Goal: Task Accomplishment & Management: Use online tool/utility

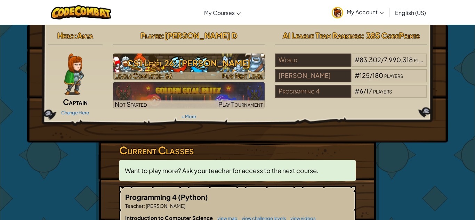
click at [196, 66] on h3 "CS1 Level 26: [PERSON_NAME]" at bounding box center [189, 63] width 152 height 16
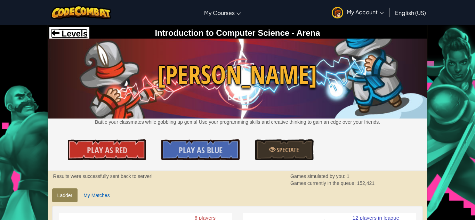
click at [78, 38] on span "Levels" at bounding box center [73, 33] width 28 height 9
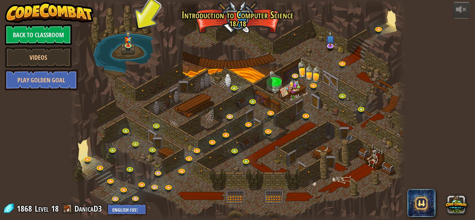
click at [393, 17] on div at bounding box center [237, 110] width 337 height 220
click at [44, 36] on link "Back to Classroom" at bounding box center [38, 34] width 67 height 21
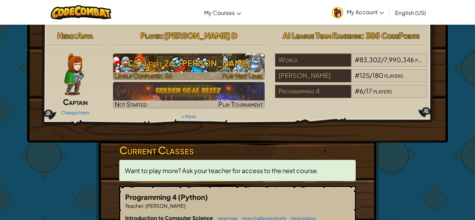
click at [172, 67] on h3 "CS1 Level 26: [PERSON_NAME]" at bounding box center [189, 63] width 152 height 16
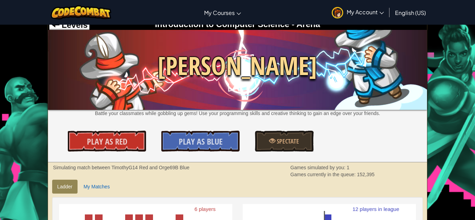
scroll to position [9, 0]
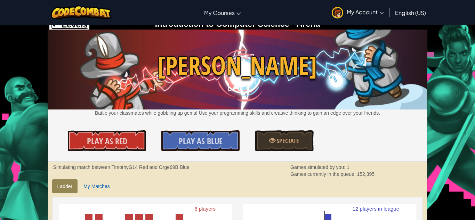
click at [75, 25] on span "Levels" at bounding box center [73, 24] width 28 height 9
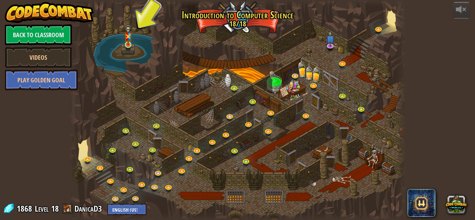
click at [130, 43] on img at bounding box center [128, 34] width 8 height 21
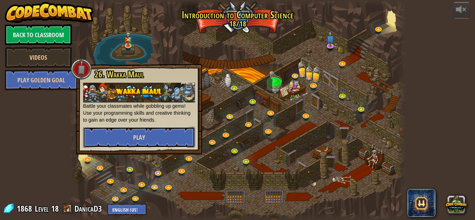
click at [150, 137] on button "Play" at bounding box center [139, 137] width 112 height 21
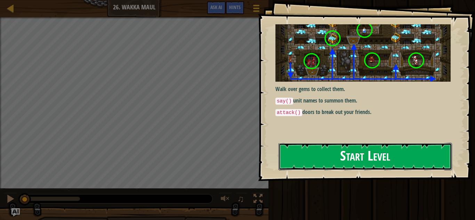
click at [301, 153] on button "Start Level" at bounding box center [364, 156] width 173 height 27
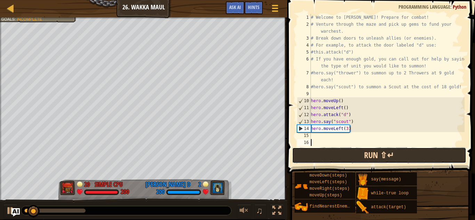
click at [309, 154] on button "Run ⇧↵" at bounding box center [379, 155] width 174 height 16
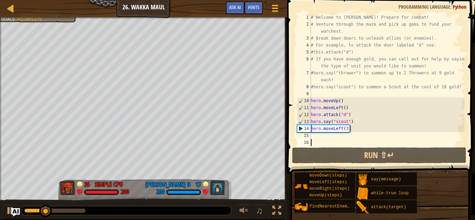
click at [347, 132] on div "# Welcome to [PERSON_NAME]! Prepare for combat! # Venture through the maze and …" at bounding box center [386, 87] width 155 height 146
click at [348, 132] on div "# Welcome to [PERSON_NAME]! Prepare for combat! # Venture through the maze and …" at bounding box center [386, 87] width 155 height 146
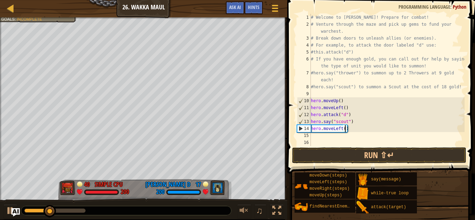
type textarea "hero.moveLeft(4)"
click at [347, 137] on div "# Welcome to [PERSON_NAME]! Prepare for combat! # Venture through the maze and …" at bounding box center [386, 87] width 155 height 146
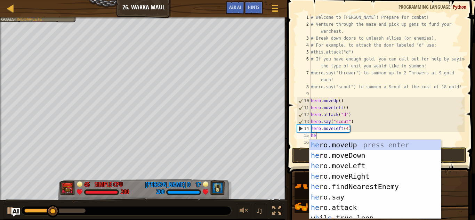
type textarea "hero"
click at [359, 157] on div "hero .moveUp press enter hero .moveDown press enter hero .moveLeft press enter …" at bounding box center [374, 190] width 131 height 100
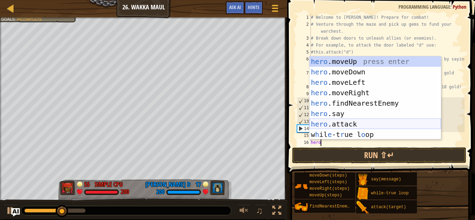
click at [336, 122] on div "hero .moveUp press enter hero .moveDown press enter hero .moveLeft press enter …" at bounding box center [374, 108] width 131 height 104
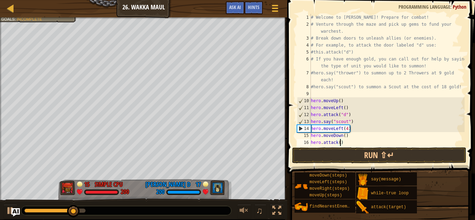
scroll to position [3, 5]
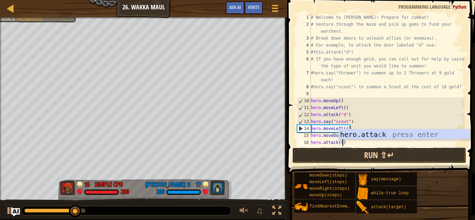
click at [357, 158] on button "Run ⇧↵" at bounding box center [379, 155] width 174 height 16
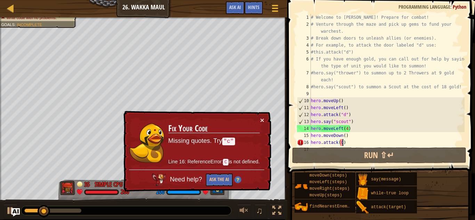
click at [352, 137] on div "# Welcome to [PERSON_NAME]! Prepare for combat! # Venture through the maze and …" at bounding box center [386, 87] width 155 height 146
type textarea "hero.moveDown()"
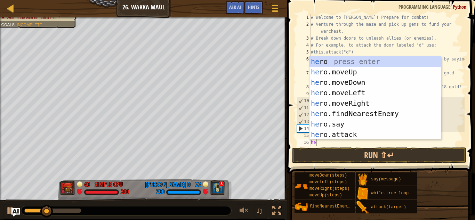
scroll to position [3, 1]
type textarea "h"
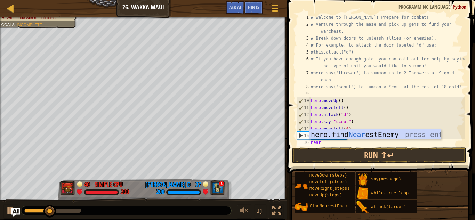
scroll to position [3, 1]
type textarea "nearest"
click at [367, 137] on div "hero.find Nearest Enemy press enter" at bounding box center [374, 144] width 131 height 31
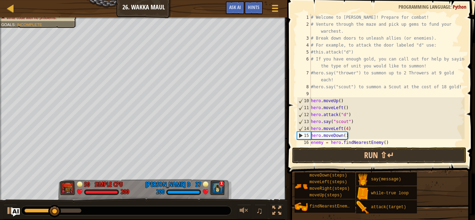
scroll to position [3, 0]
click at [323, 143] on div "# Welcome to [PERSON_NAME]! Prepare for combat! # Venture through the maze and …" at bounding box center [386, 87] width 155 height 146
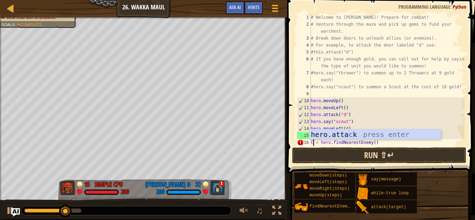
scroll to position [3, 0]
type textarea "C = hero.findNearestEnemy()"
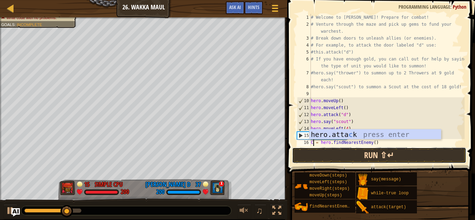
click at [363, 153] on button "Run ⇧↵" at bounding box center [379, 155] width 174 height 16
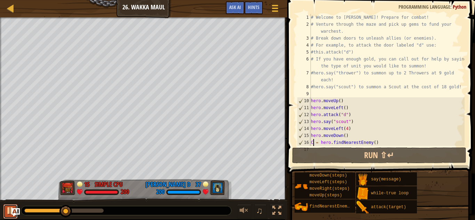
click at [8, 211] on div at bounding box center [10, 210] width 9 height 9
click at [391, 142] on div "# Welcome to [PERSON_NAME]! Prepare for combat! # Venture through the maze and …" at bounding box center [386, 87] width 155 height 146
type textarea "hero.attack(C)"
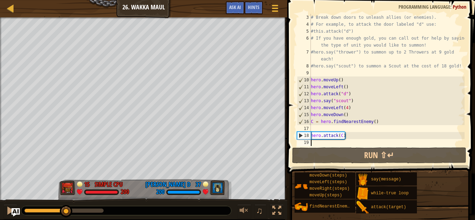
scroll to position [21, 0]
click at [357, 129] on div "# Break down doors to unleash allies (or enemies). # For example, to attack the…" at bounding box center [386, 87] width 155 height 146
type textarea "C = hero.findNearestEnemy()"
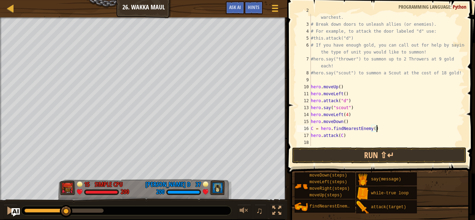
click at [343, 145] on div "# Venture through the maze and pick up gems to fund your warchest. # Break down…" at bounding box center [386, 83] width 155 height 153
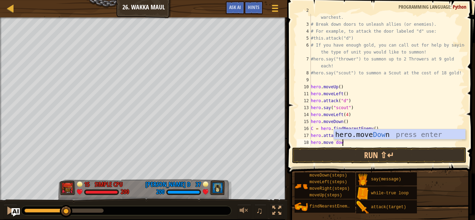
scroll to position [3, 5]
type textarea "hero.move down"
click at [363, 134] on div "hero.move Down press enter" at bounding box center [399, 144] width 131 height 31
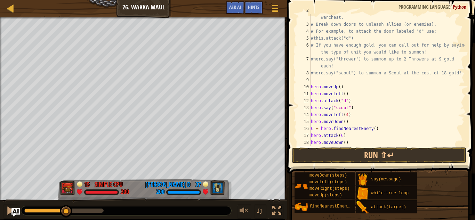
scroll to position [3, 0]
click at [346, 143] on div "# Venture through the maze and pick up gems to fund your warchest. # Break down…" at bounding box center [386, 83] width 155 height 153
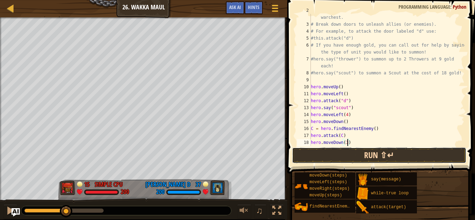
click at [351, 152] on button "Run ⇧↵" at bounding box center [379, 155] width 174 height 16
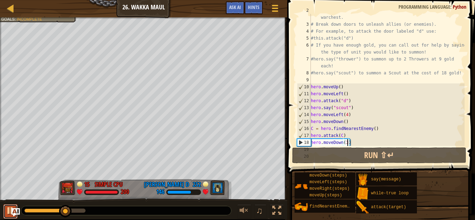
click at [8, 213] on div at bounding box center [10, 210] width 9 height 9
click at [356, 134] on div "# Venture through the maze and pick up gems to fund your warchest. # Break down…" at bounding box center [386, 83] width 155 height 153
type textarea "hero.attack(C)"
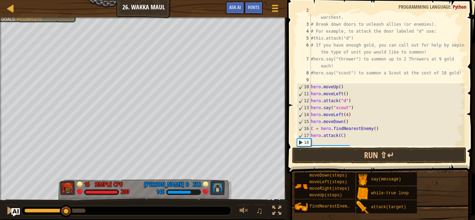
scroll to position [3, 0]
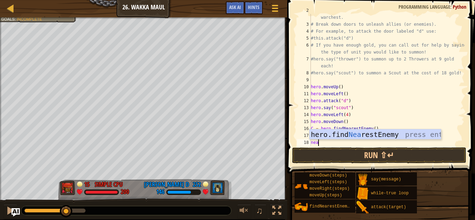
type textarea "nea"
click at [369, 136] on div "hero.find Nea restEnemy press enter" at bounding box center [374, 144] width 131 height 31
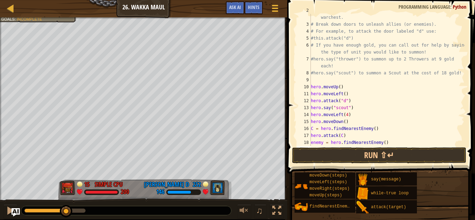
scroll to position [3, 0]
click at [324, 144] on div "# Venture through the maze and pick up gems to fund your warchest. # Break down…" at bounding box center [386, 83] width 155 height 153
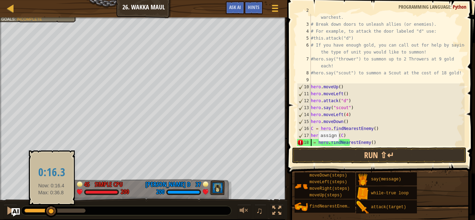
drag, startPoint x: 62, startPoint y: 210, endPoint x: 51, endPoint y: 211, distance: 10.8
click at [51, 211] on div at bounding box center [51, 211] width 13 height 13
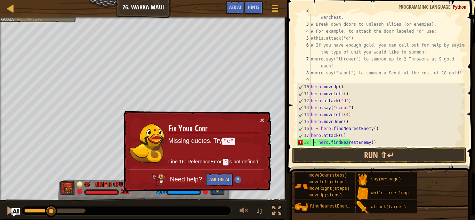
click at [312, 143] on div "# Venture through the maze and pick up gems to fund your warchest. # Break down…" at bounding box center [386, 83] width 155 height 153
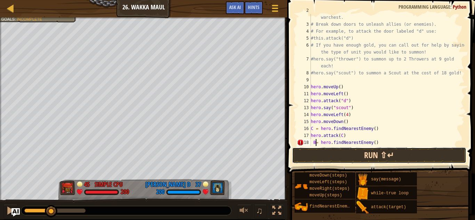
click at [323, 153] on button "Run ⇧↵" at bounding box center [379, 155] width 174 height 16
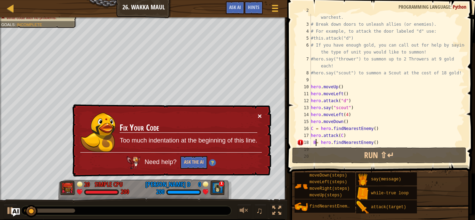
click at [260, 114] on button "×" at bounding box center [260, 117] width 5 height 7
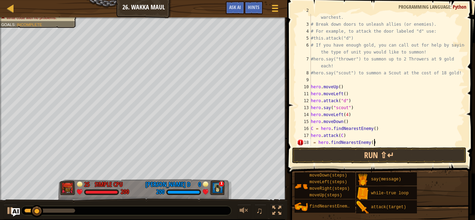
click at [388, 145] on div "# Venture through the maze and pick up gems to fund your warchest. # Break down…" at bounding box center [386, 83] width 155 height 153
type textarea "="
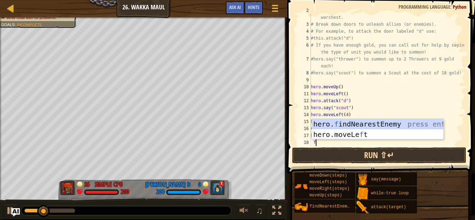
type textarea "fin"
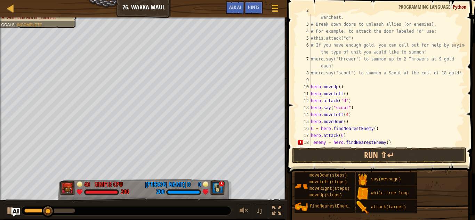
click at [325, 143] on div "# Venture through the maze and pick up gems to fund your warchest. # Break down…" at bounding box center [386, 83] width 155 height 153
type textarea "B = hero.findNearestEnemy()"
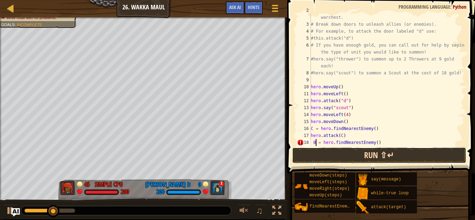
click at [336, 153] on button "Run ⇧↵" at bounding box center [379, 155] width 174 height 16
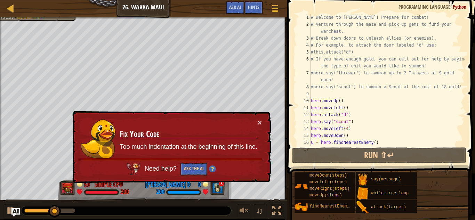
scroll to position [49, 0]
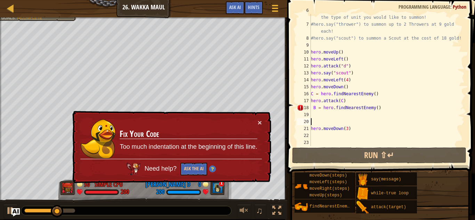
click at [335, 123] on div "# If you have enough gold, you can call out for help by saying the type of unit…" at bounding box center [386, 83] width 155 height 153
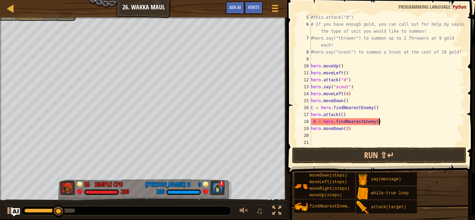
scroll to position [35, 0]
click at [316, 124] on div "#this.attack("d") # If you have enough gold, you can call out for help by sayin…" at bounding box center [386, 87] width 155 height 146
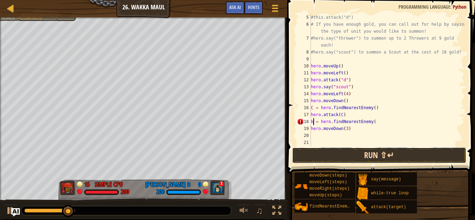
click at [320, 154] on button "Run ⇧↵" at bounding box center [379, 155] width 174 height 16
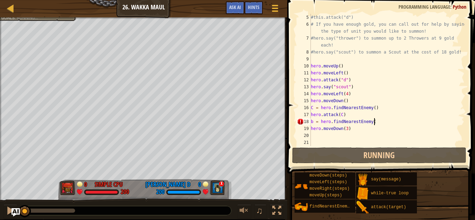
click at [379, 124] on div "#this.attack("d") # If you have enough gold, you can call out for help by sayin…" at bounding box center [386, 87] width 155 height 146
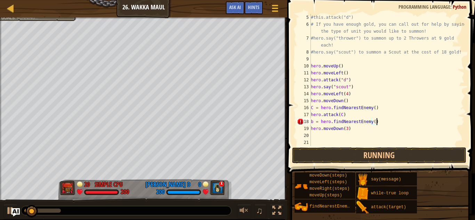
scroll to position [3, 9]
type textarea "b = hero.findNearestEnemy()"
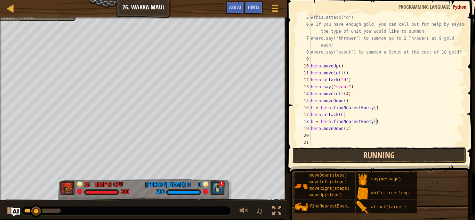
click at [377, 151] on button "Running" at bounding box center [379, 155] width 174 height 16
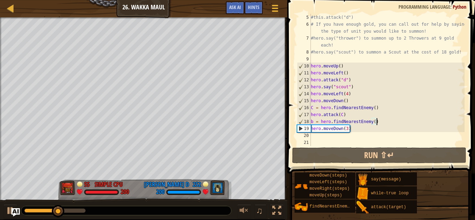
click at [315, 122] on div "#this.attack("d") # If you have enough gold, you can call out for help by sayin…" at bounding box center [386, 87] width 155 height 146
click at [313, 122] on div "#this.attack("d") # If you have enough gold, you can call out for help by sayin…" at bounding box center [386, 87] width 155 height 146
click at [8, 216] on button at bounding box center [10, 211] width 14 height 14
click at [313, 137] on div "#this.attack("d") # If you have enough gold, you can call out for help by sayin…" at bounding box center [386, 87] width 155 height 146
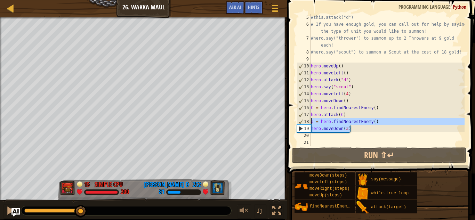
drag, startPoint x: 377, startPoint y: 125, endPoint x: 298, endPoint y: 121, distance: 79.4
click at [298, 121] on div "5 6 7 8 9 10 11 12 13 14 15 16 17 18 19 20 21 #this.attack("d") # If you have e…" at bounding box center [380, 80] width 169 height 132
click at [385, 122] on div "#this.attack("d") # If you have enough gold, you can call out for help by sayin…" at bounding box center [386, 80] width 155 height 132
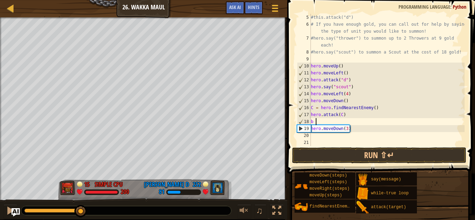
type textarea "b"
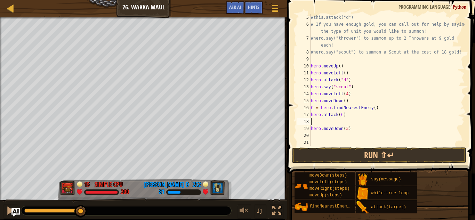
scroll to position [28, 0]
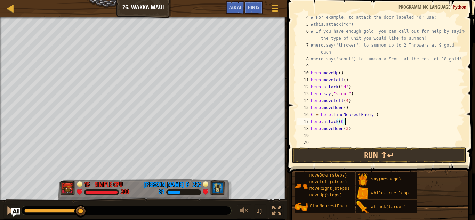
click at [357, 131] on div "# For example, to attack the door labeled "d" use: #this.attack("d") # If you h…" at bounding box center [386, 87] width 155 height 146
type textarea "hero.moveDown(3)"
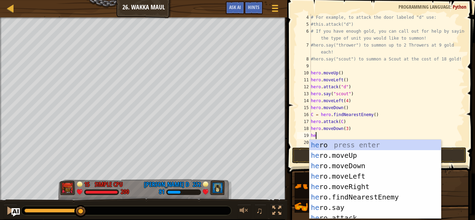
scroll to position [3, 1]
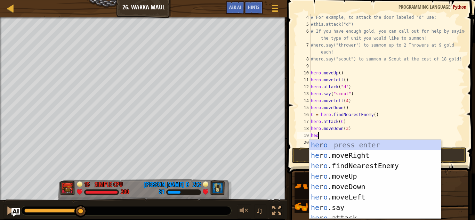
type textarea "heoo"
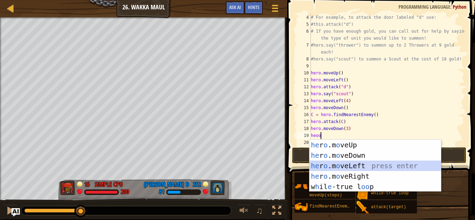
click at [338, 168] on div "he r o .m o veUp press enter he r o .m o veDown press enter he r o .m o veLeft …" at bounding box center [374, 176] width 131 height 73
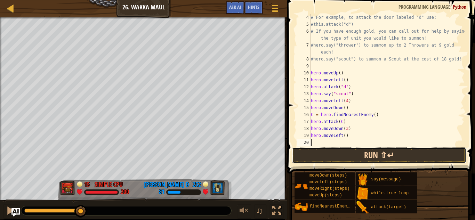
click at [325, 156] on button "Run ⇧↵" at bounding box center [379, 155] width 174 height 16
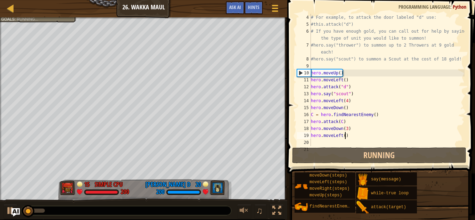
click at [345, 138] on div "# For example, to attack the door labeled "d" use: #this.attack("d") # If you h…" at bounding box center [386, 87] width 155 height 146
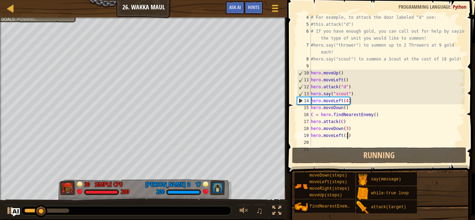
scroll to position [3, 5]
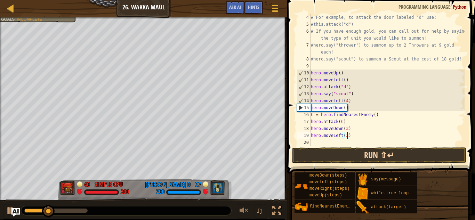
type textarea "hero.moveLeft(3)"
click at [343, 154] on button "Run ⇧↵" at bounding box center [379, 155] width 174 height 16
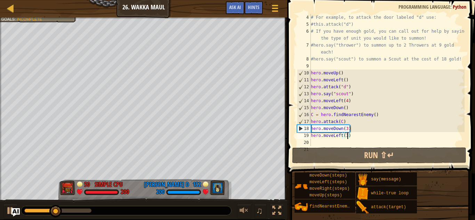
click at [337, 144] on div "# For example, to attack the door labeled "d" use: #this.attack("d") # If you h…" at bounding box center [386, 87] width 155 height 146
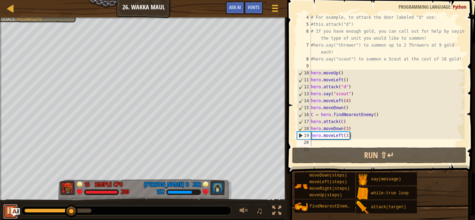
click at [6, 215] on div at bounding box center [10, 210] width 9 height 9
click at [348, 138] on div "# For example, to attack the door labeled "d" use: #this.attack("d") # If you h…" at bounding box center [386, 87] width 155 height 146
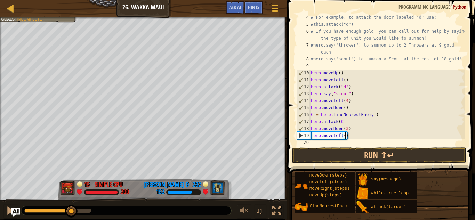
type textarea "hero.moveLeft(2)"
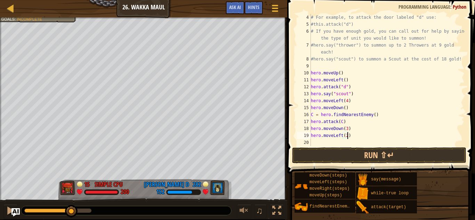
scroll to position [3, 5]
click at [349, 140] on div "# For example, to attack the door labeled "d" use: #this.attack("d") # If you h…" at bounding box center [386, 87] width 155 height 146
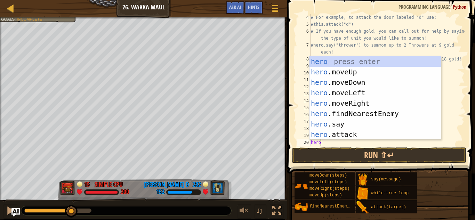
type textarea "hero."
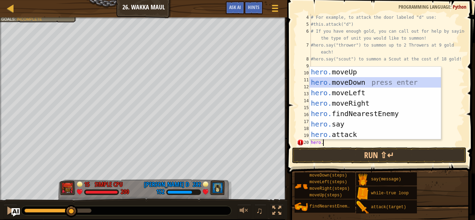
click at [352, 86] on div "hero. moveUp press enter hero. moveDown press enter hero. moveLeft press enter …" at bounding box center [374, 114] width 131 height 94
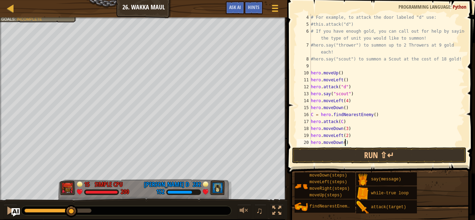
click at [345, 142] on div "# For example, to attack the door labeled "d" use: #this.attack("d") # If you h…" at bounding box center [386, 87] width 155 height 146
type textarea "hero.moveDown(2)"
click at [356, 146] on div "# For example, to attack the door labeled "d" use: #this.attack("d") # If you h…" at bounding box center [386, 87] width 155 height 146
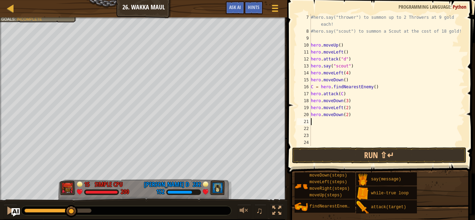
scroll to position [56, 0]
type textarea "H"
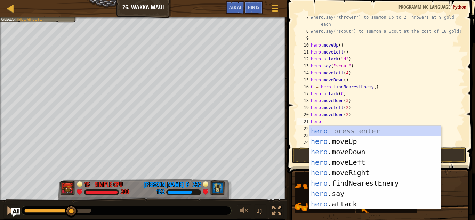
type textarea "hero."
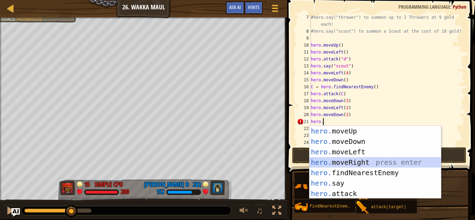
click at [331, 164] on div "hero. moveUp press enter hero. moveDown press enter hero. moveLeft press enter …" at bounding box center [374, 173] width 131 height 94
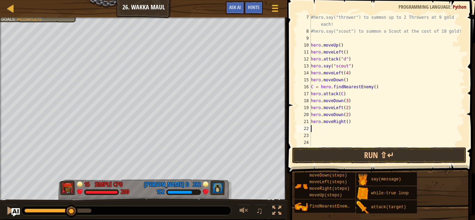
click at [348, 124] on div "#hero.say("thrower") to summon up to 2 Throwers at 9 gold each! #hero.say("scou…" at bounding box center [386, 90] width 155 height 153
type textarea "hero.moveRight(4)"
click at [324, 128] on div "#hero.say("thrower") to summon up to 2 Throwers at 9 gold each! #hero.say("scou…" at bounding box center [386, 90] width 155 height 153
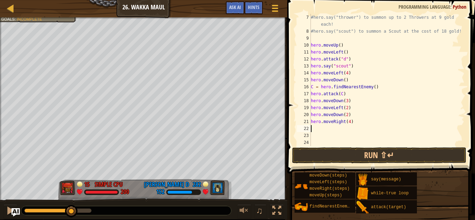
type textarea "h"
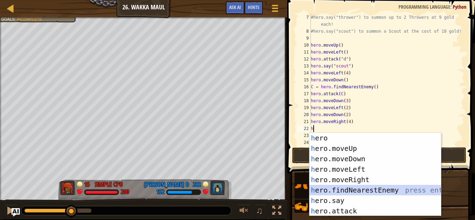
click at [333, 188] on div "h ero press enter h ero.moveUp press enter h ero.moveDown press enter h ero.mov…" at bounding box center [374, 185] width 131 height 104
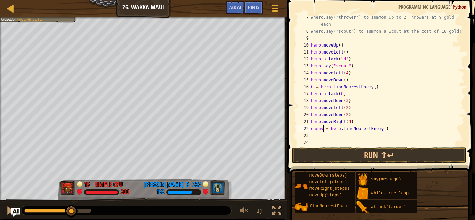
click at [322, 131] on div "#hero.say("thrower") to summon up to 2 Throwers at 9 gold each! #hero.say("scou…" at bounding box center [386, 90] width 155 height 153
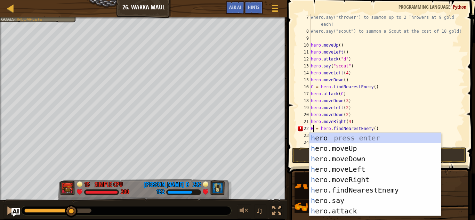
scroll to position [3, 0]
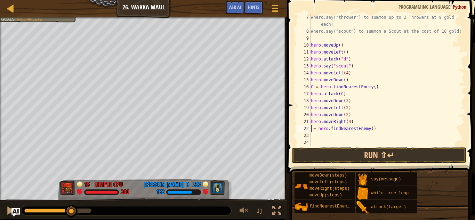
type textarea "h = hero.findNearestEnemy()"
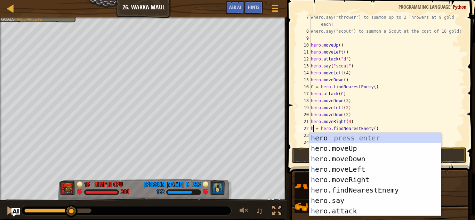
click at [449, 141] on div "#hero.say("thrower") to summon up to 2 Throwers at 9 gold each! #hero.say("scou…" at bounding box center [386, 90] width 155 height 153
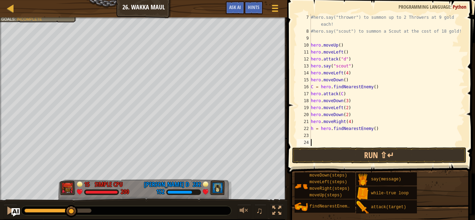
scroll to position [3, 0]
click at [328, 134] on div "#hero.say("thrower") to summon up to 2 Throwers at 9 gold each! #hero.say("scou…" at bounding box center [386, 90] width 155 height 153
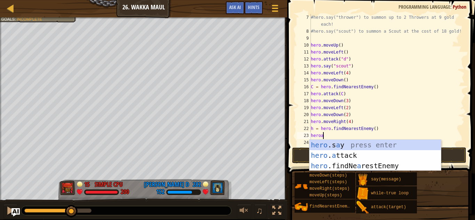
scroll to position [3, 1]
click at [341, 157] on div "hero .s a y press enter hero . a ttack press enter hero .findNe a restEnemy pre…" at bounding box center [374, 166] width 131 height 52
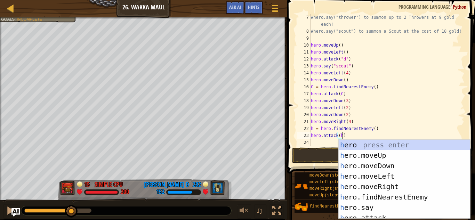
scroll to position [3, 5]
click at [351, 97] on div "#hero.say("thrower") to summon up to 2 Throwers at 9 gold each! #hero.say("scou…" at bounding box center [386, 90] width 155 height 153
type textarea "hero.attack(C)"
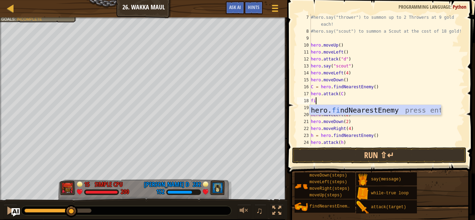
scroll to position [3, 1]
type textarea "fin"
click at [356, 108] on div "hero. fin dNearestEnemy press enter" at bounding box center [374, 120] width 131 height 31
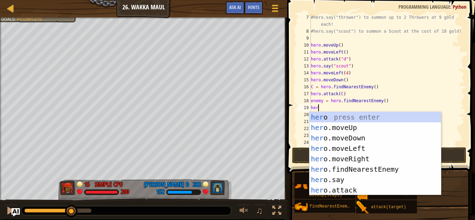
scroll to position [3, 1]
click at [338, 189] on div "hero press enter hero .moveUp press enter hero .moveDown press enter hero .move…" at bounding box center [374, 164] width 131 height 104
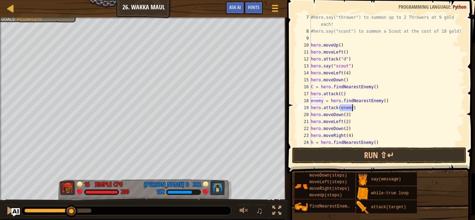
click at [322, 104] on div "#hero.say("thrower") to summon up to 2 Throwers at 9 gold each! #hero.say("scou…" at bounding box center [386, 90] width 155 height 153
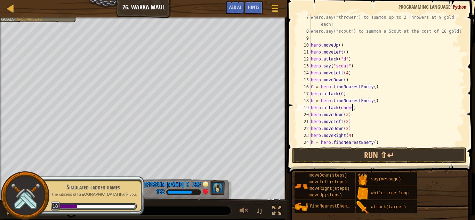
click at [353, 110] on div "#hero.say("thrower") to summon up to 2 Throwers at 9 gold each! #hero.say("scou…" at bounding box center [386, 90] width 155 height 153
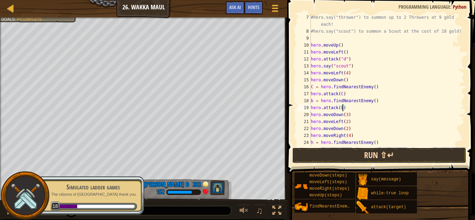
click at [348, 155] on button "Run ⇧↵" at bounding box center [379, 155] width 174 height 16
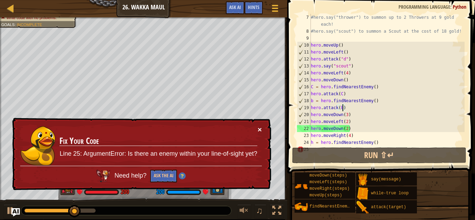
click at [259, 129] on button "×" at bounding box center [260, 130] width 4 height 7
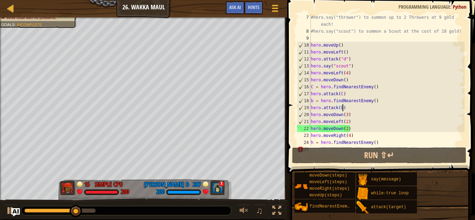
scroll to position [83, 0]
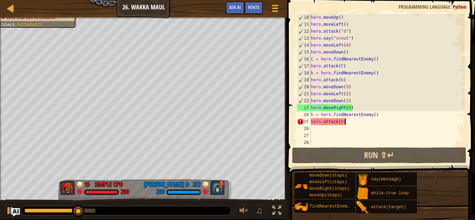
click at [347, 122] on div "hero . moveUp ( ) hero . moveLeft ( ) hero . attack ( "d" ) hero . say ( "scout…" at bounding box center [386, 87] width 155 height 146
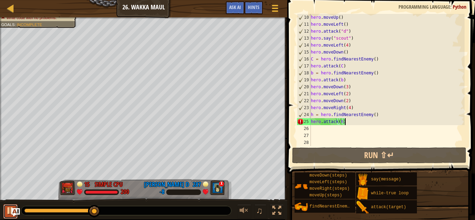
click at [9, 208] on div at bounding box center [10, 210] width 9 height 9
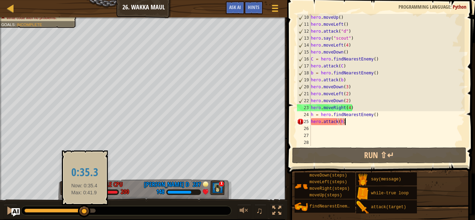
drag, startPoint x: 93, startPoint y: 213, endPoint x: 84, endPoint y: 213, distance: 8.7
click at [84, 213] on div at bounding box center [84, 211] width 13 height 13
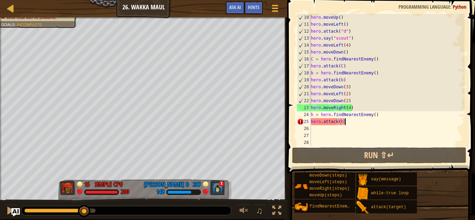
click at [346, 122] on div "hero . moveUp ( ) hero . moveLeft ( ) hero . attack ( "d" ) hero . say ( "scout…" at bounding box center [386, 87] width 155 height 146
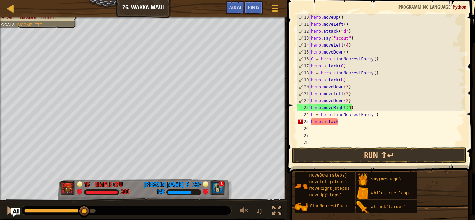
scroll to position [3, 3]
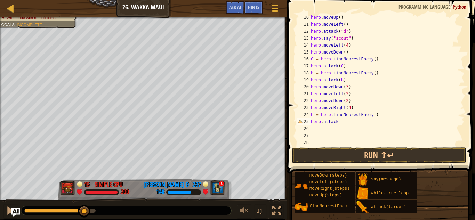
click at [313, 115] on div "hero . moveUp ( ) hero . moveLeft ( ) hero . attack ( "d" ) hero . say ( "scout…" at bounding box center [386, 87] width 155 height 146
click at [336, 119] on div "hero . moveUp ( ) hero . moveLeft ( ) hero . attack ( "d" ) hero . say ( "scout…" at bounding box center [386, 87] width 155 height 146
click at [344, 121] on div "hero . moveUp ( ) hero . moveLeft ( ) hero . attack ( "d" ) hero . say ( "scout…" at bounding box center [386, 87] width 155 height 146
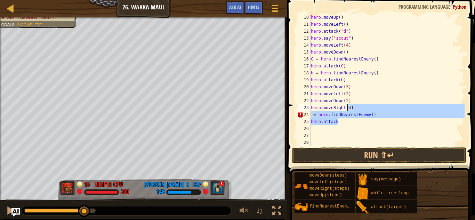
drag, startPoint x: 344, startPoint y: 121, endPoint x: 348, endPoint y: 110, distance: 12.2
click at [348, 110] on div "hero . moveUp ( ) hero . moveLeft ( ) hero . attack ( "d" ) hero . say ( "scout…" at bounding box center [386, 87] width 155 height 146
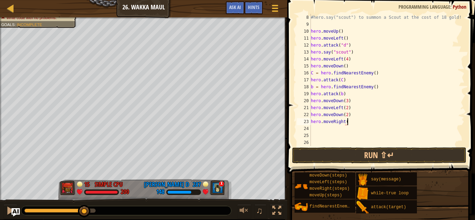
scroll to position [70, 0]
type textarea "hero.moveRight(3)"
click at [10, 213] on div at bounding box center [10, 210] width 9 height 9
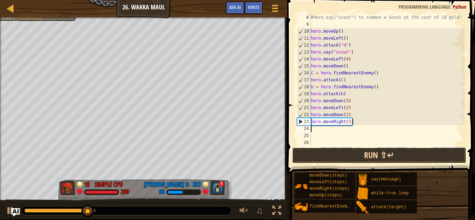
click at [364, 154] on button "Run ⇧↵" at bounding box center [379, 155] width 174 height 16
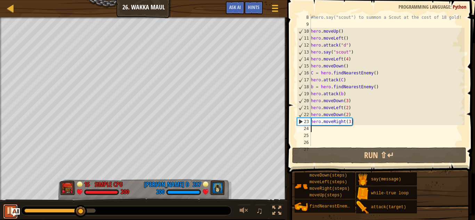
click at [7, 212] on div at bounding box center [10, 210] width 9 height 9
click at [351, 124] on div "#hero.say("scout") to summon a Scout at the cost of 18 gold! hero . moveUp ( ) …" at bounding box center [386, 87] width 155 height 146
click at [350, 124] on div "#hero.say("scout") to summon a Scout at the cost of 18 gold! hero . moveUp ( ) …" at bounding box center [386, 87] width 155 height 146
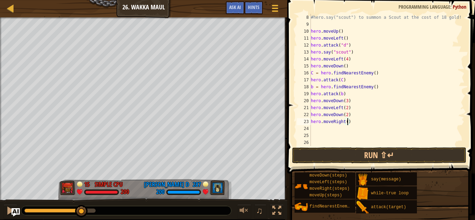
type textarea "hero.moveRight(2)"
click at [350, 128] on div "#hero.say("scout") to summon a Scout at the cost of 18 gold! hero . moveUp ( ) …" at bounding box center [386, 87] width 155 height 146
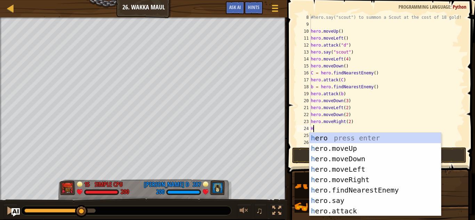
type textarea "Hero"
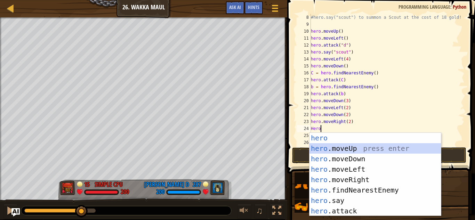
click at [348, 148] on div "hero press enter hero .moveUp press enter hero .moveDown press enter hero .move…" at bounding box center [374, 185] width 131 height 104
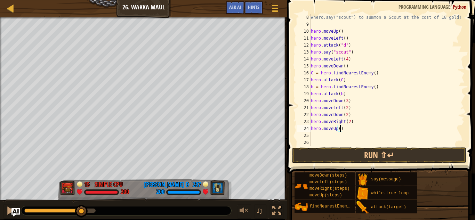
click at [341, 131] on div "#hero.say("scout") to summon a Scout at the cost of 18 gold! hero . moveUp ( ) …" at bounding box center [386, 87] width 155 height 146
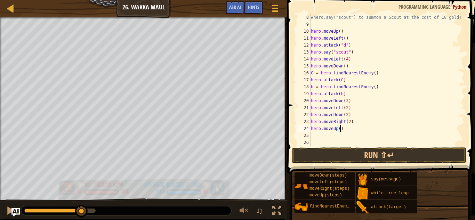
type textarea "hero.moveUp(4)"
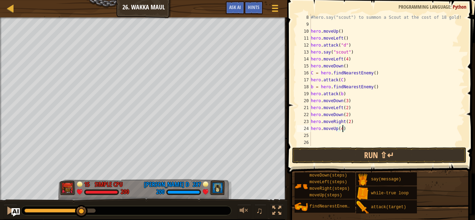
click at [325, 136] on div "#hero.say("scout") to summon a Scout at the cost of 18 gold! hero . moveUp ( ) …" at bounding box center [386, 87] width 155 height 146
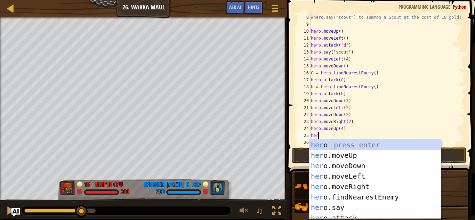
type textarea "hero"
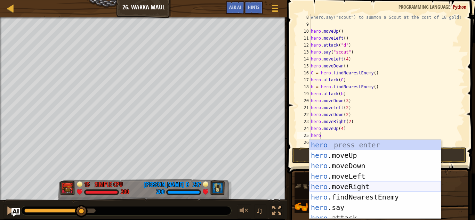
click at [342, 187] on div "hero press enter hero .moveUp press enter hero .moveDown press enter hero .move…" at bounding box center [374, 190] width 131 height 100
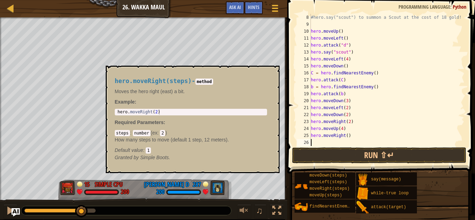
scroll to position [3, 0]
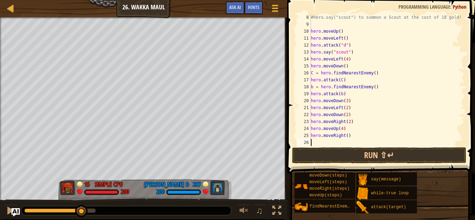
click at [347, 137] on div "#hero.say("scout") to summon a Scout at the cost of 18 gold! hero . moveUp ( ) …" at bounding box center [386, 87] width 155 height 146
type textarea "hero.moveRight(2)"
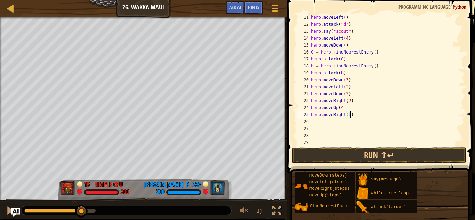
scroll to position [90, 0]
click at [341, 121] on div "hero . moveLeft ( ) hero . attack ( "d" ) hero . say ( "scout" ) hero . moveLef…" at bounding box center [386, 87] width 155 height 146
type textarea "heo"
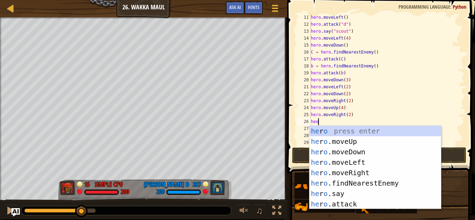
scroll to position [3, 1]
click at [347, 188] on div "he r o press enter he r o .moveUp press enter he r o .moveDown press enter he r…" at bounding box center [374, 178] width 131 height 104
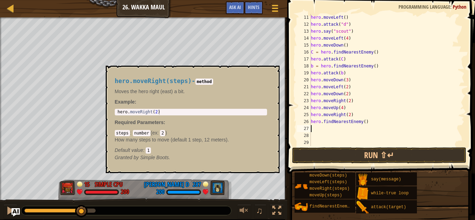
scroll to position [3, 0]
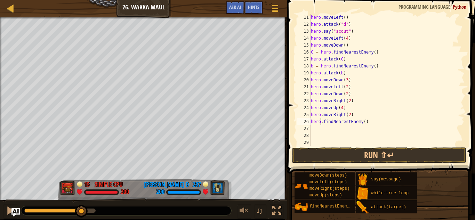
click at [321, 122] on div "hero . moveLeft ( ) hero . attack ( "d" ) hero . say ( "scout" ) hero . moveLef…" at bounding box center [386, 87] width 155 height 146
type textarea "e.findNearestEnemy()"
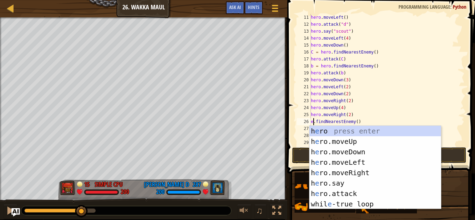
click at [377, 122] on div "hero . moveLeft ( ) hero . attack ( "d" ) hero . say ( "scout" ) hero . moveLef…" at bounding box center [386, 87] width 155 height 146
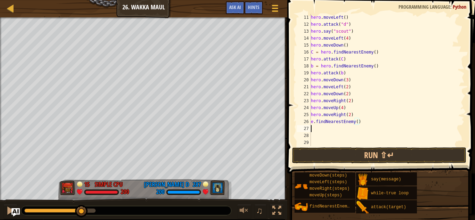
click at [328, 128] on div "hero . moveLeft ( ) hero . attack ( "d" ) hero . say ( "scout" ) hero . moveLef…" at bounding box center [386, 87] width 155 height 146
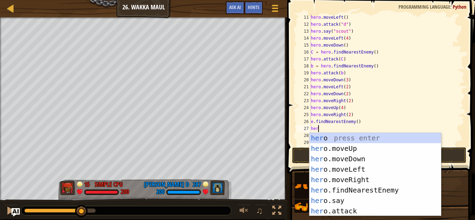
scroll to position [3, 1]
click at [350, 212] on div "hero press enter hero .moveUp press enter hero .moveDown press enter hero .move…" at bounding box center [374, 185] width 131 height 104
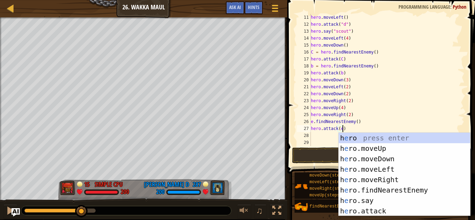
scroll to position [3, 5]
type textarea "hero.attack(e)"
click at [315, 153] on button "Run ⇧↵" at bounding box center [379, 155] width 174 height 16
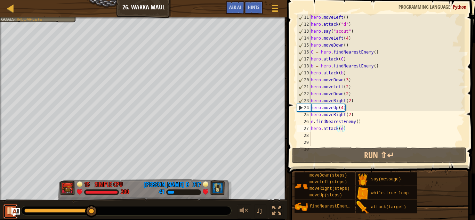
click at [9, 212] on div at bounding box center [10, 210] width 9 height 9
click at [7, 213] on div at bounding box center [10, 210] width 9 height 9
click at [8, 217] on button at bounding box center [10, 211] width 14 height 14
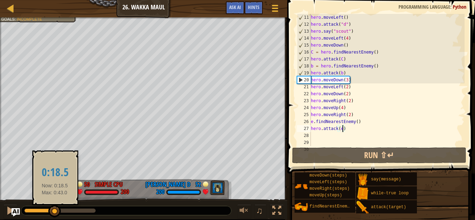
drag, startPoint x: 30, startPoint y: 211, endPoint x: 55, endPoint y: 213, distance: 24.8
click at [55, 213] on div at bounding box center [54, 211] width 13 height 13
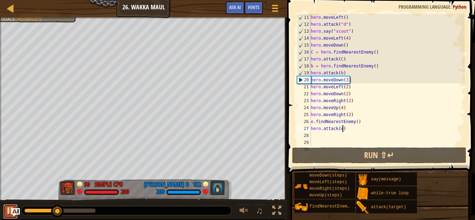
click at [8, 215] on div at bounding box center [10, 210] width 9 height 9
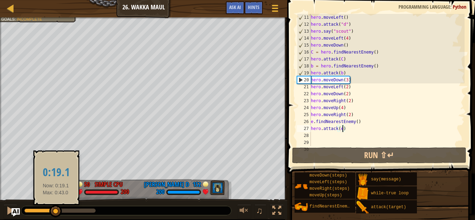
click at [56, 212] on div at bounding box center [55, 211] width 13 height 13
